Goal: Task Accomplishment & Management: Complete application form

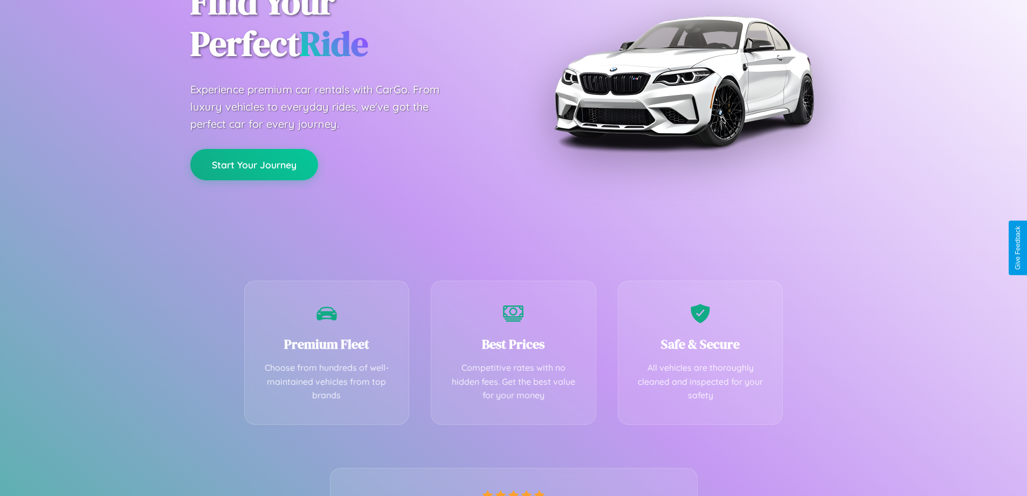
scroll to position [212, 0]
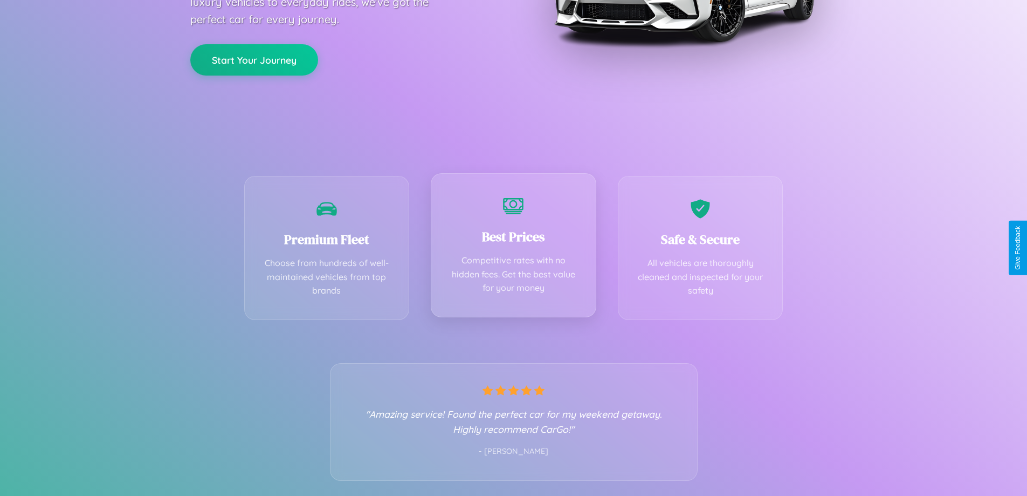
click at [513, 248] on div "Best Prices Competitive rates with no hidden fees. Get the best value for your …" at bounding box center [514, 245] width 166 height 144
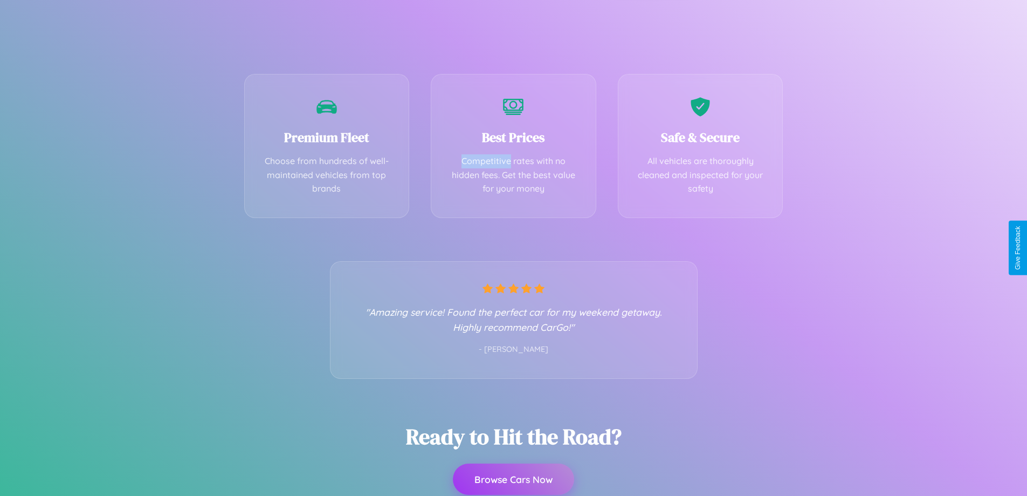
click at [513, 479] on button "Browse Cars Now" at bounding box center [513, 478] width 121 height 31
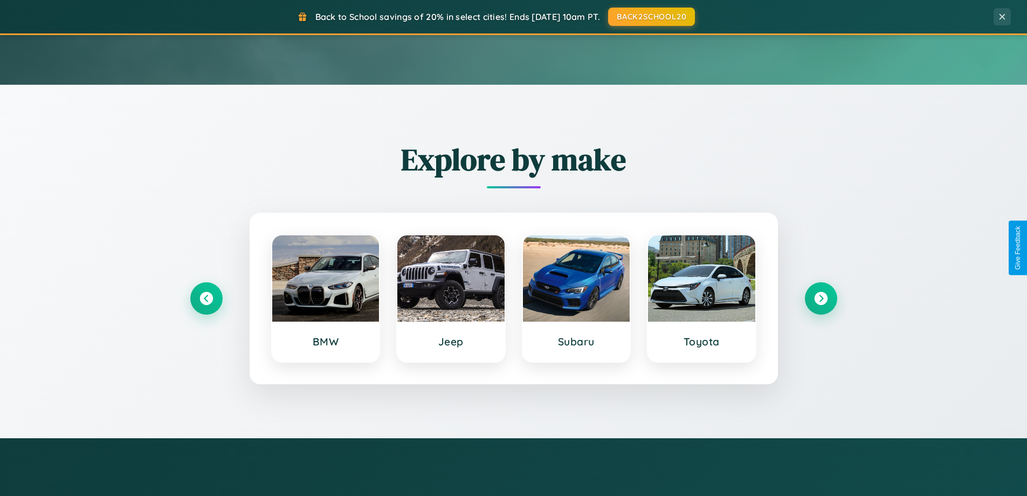
scroll to position [1900, 0]
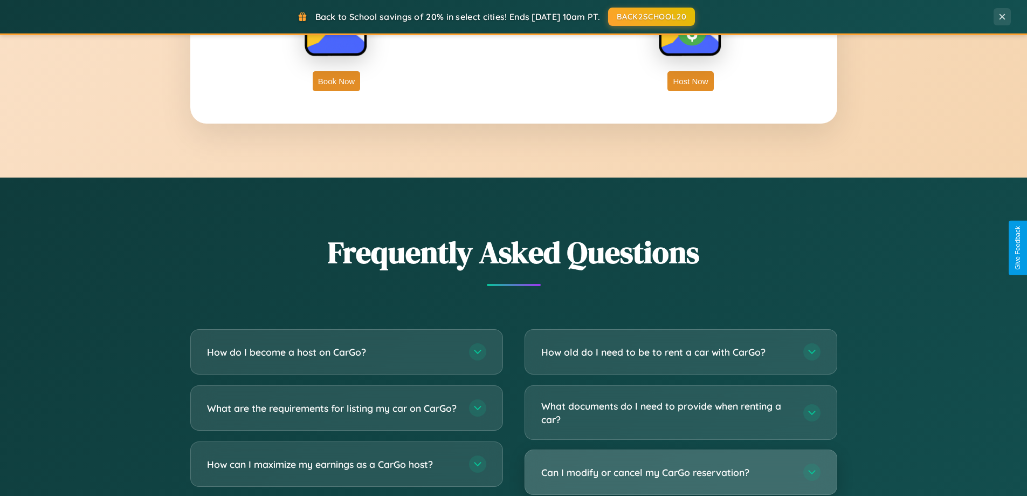
click at [681, 473] on h3 "Can I modify or cancel my CarGo reservation?" at bounding box center [666, 471] width 251 height 13
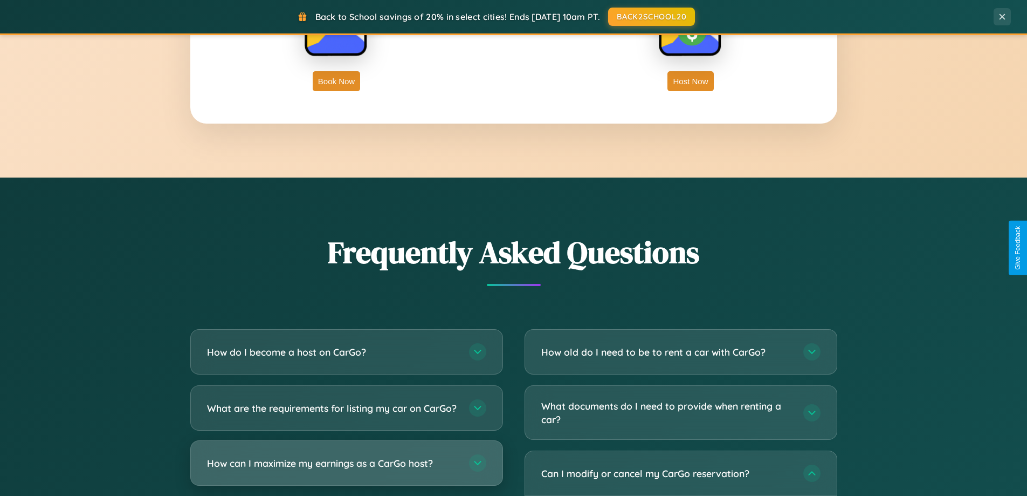
click at [346, 470] on h3 "How can I maximize my earnings as a CarGo host?" at bounding box center [332, 462] width 251 height 13
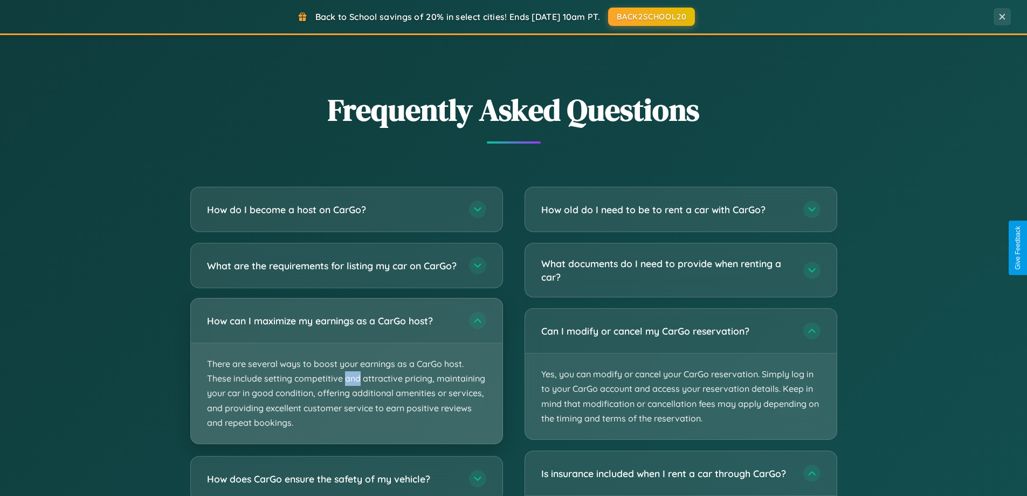
click at [346, 381] on p "There are several ways to boost your earnings as a CarGo host. These include se…" at bounding box center [347, 393] width 312 height 100
click at [346, 380] on p "There are several ways to boost your earnings as a CarGo host. These include se…" at bounding box center [347, 393] width 312 height 100
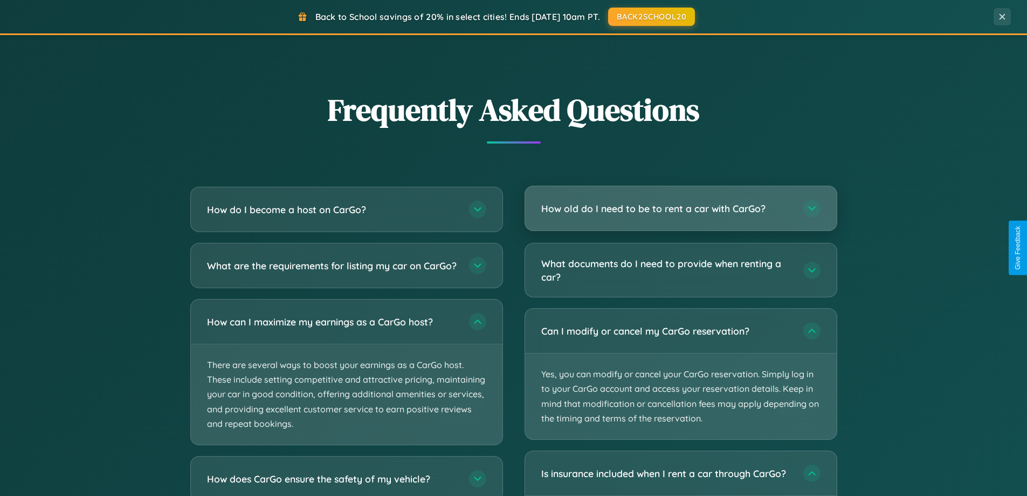
click at [681, 208] on h3 "How old do I need to be to rent a car with CarGo?" at bounding box center [666, 208] width 251 height 13
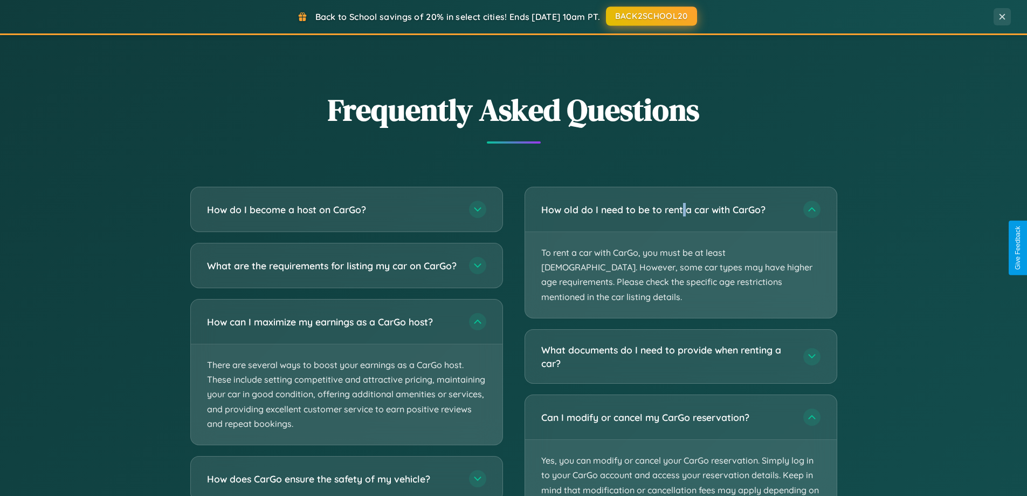
click at [651, 17] on button "BACK2SCHOOL20" at bounding box center [651, 15] width 91 height 19
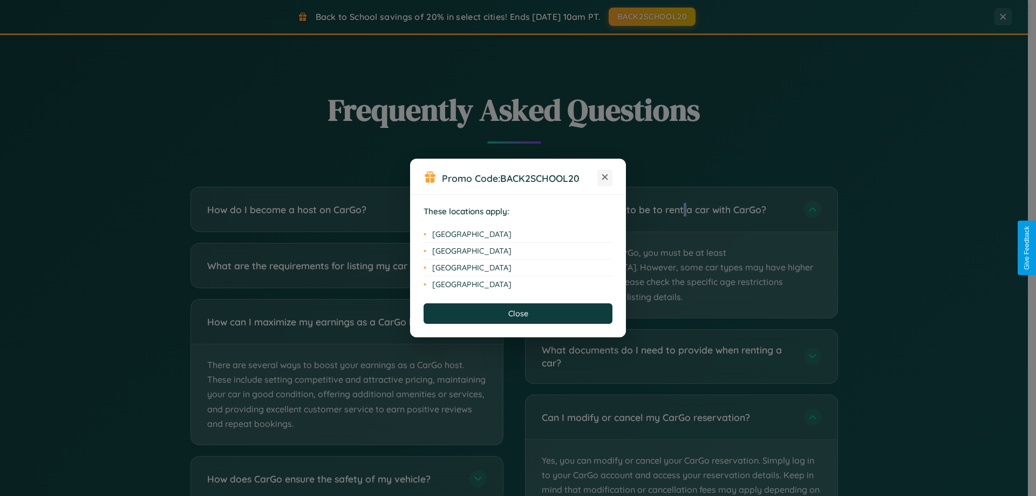
click at [605, 177] on icon at bounding box center [605, 177] width 6 height 6
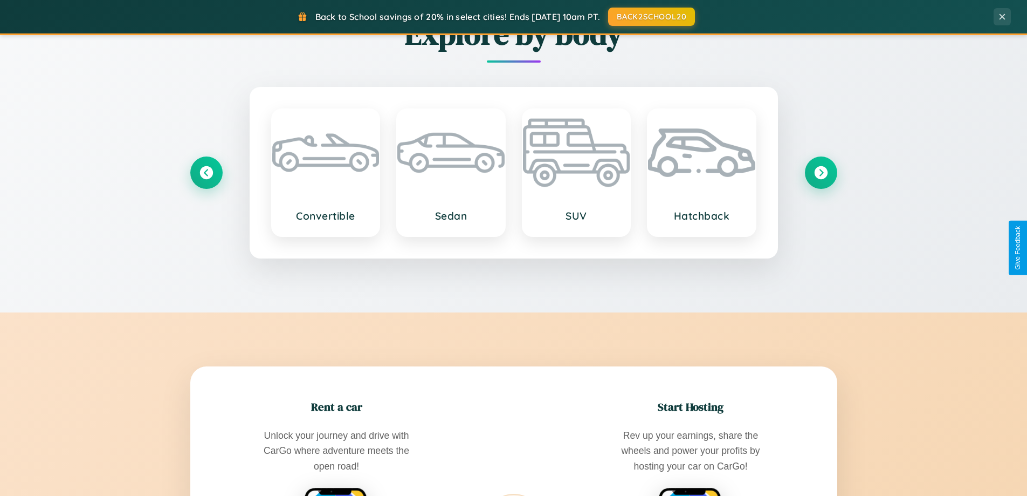
scroll to position [742, 0]
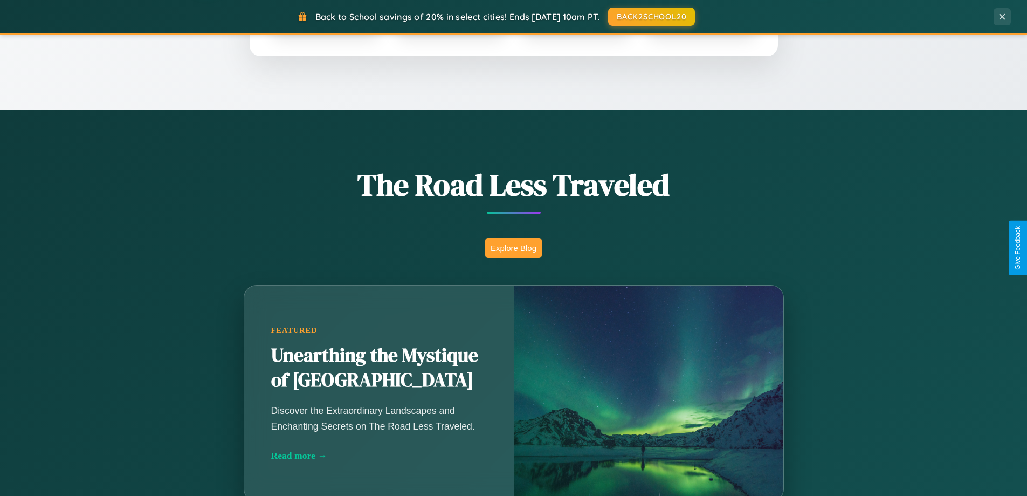
click at [513, 248] on button "Explore Blog" at bounding box center [513, 248] width 57 height 20
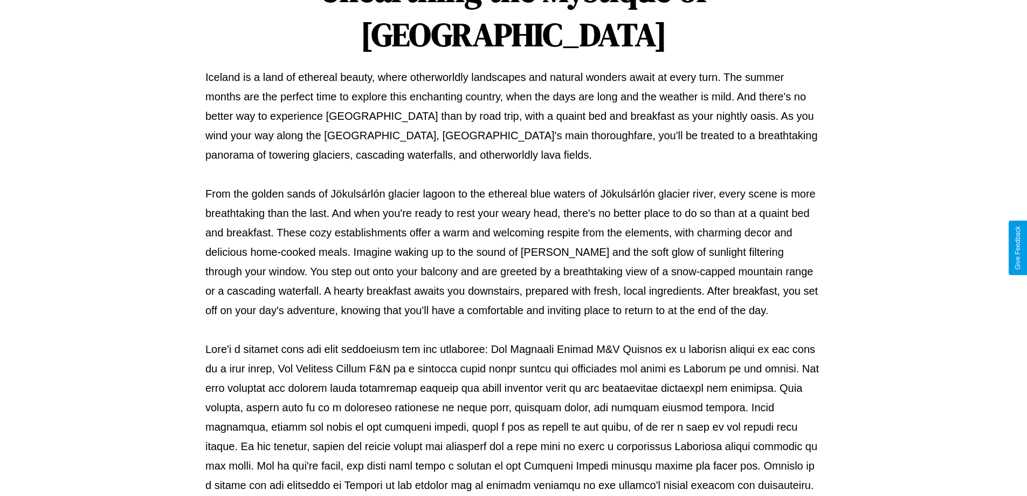
scroll to position [349, 0]
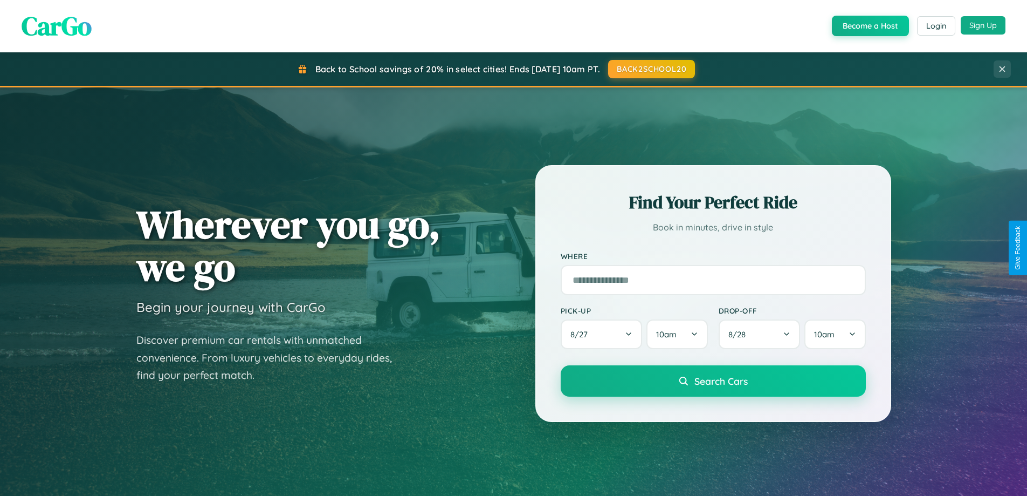
click at [983, 25] on button "Sign Up" at bounding box center [983, 25] width 45 height 18
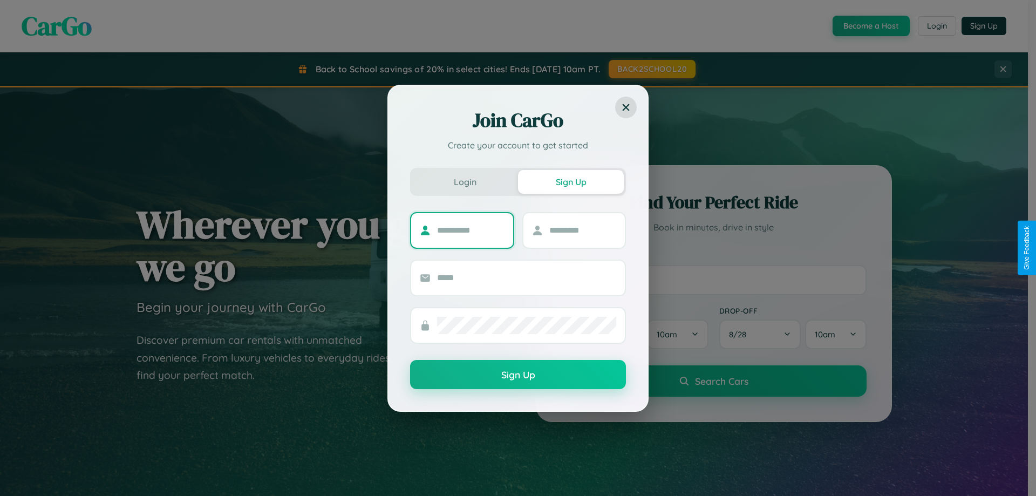
click at [470, 230] on input "text" at bounding box center [470, 230] width 67 height 17
type input "*******"
click at [582, 230] on input "text" at bounding box center [582, 230] width 67 height 17
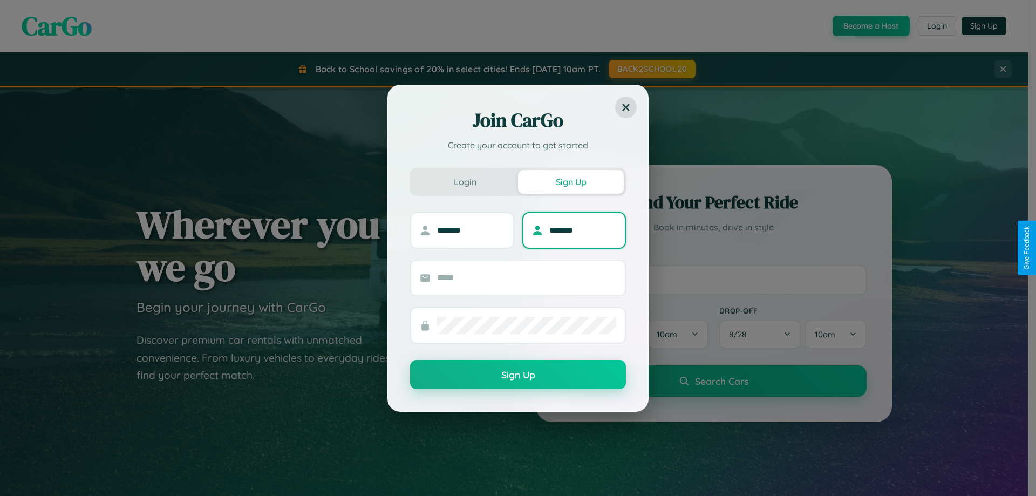
type input "*******"
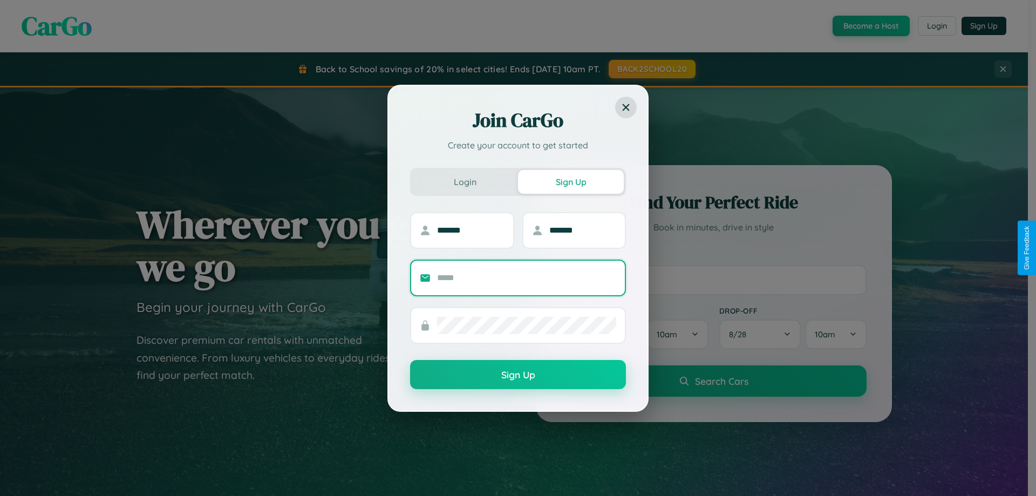
click at [526, 277] on input "text" at bounding box center [526, 277] width 179 height 17
type input "**********"
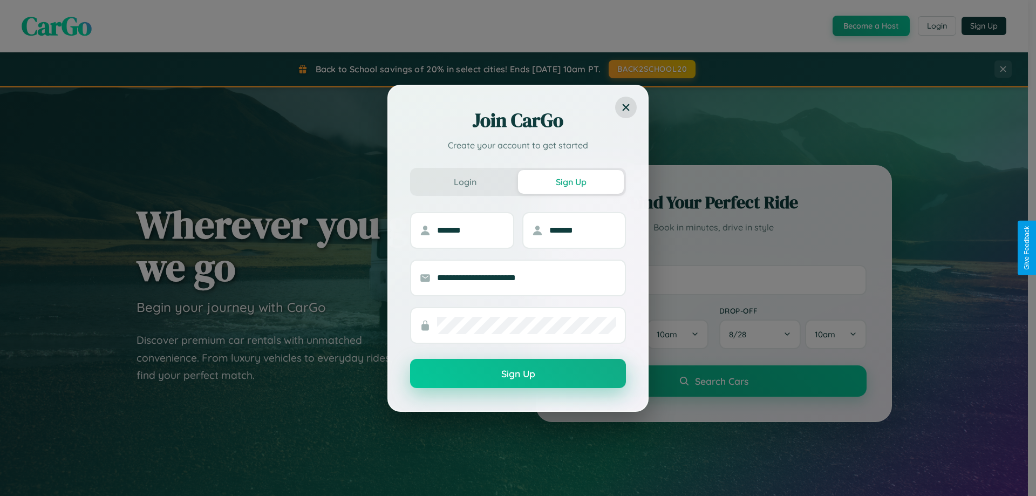
click at [518, 374] on button "Sign Up" at bounding box center [518, 373] width 216 height 29
